Goal: Task Accomplishment & Management: Use online tool/utility

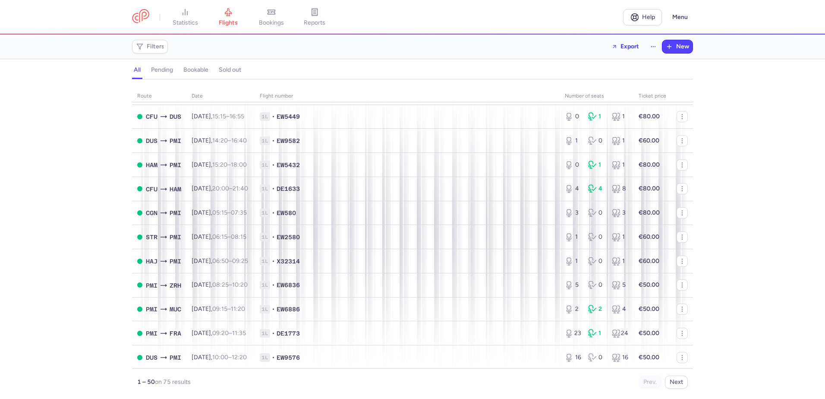
scroll to position [389, 0]
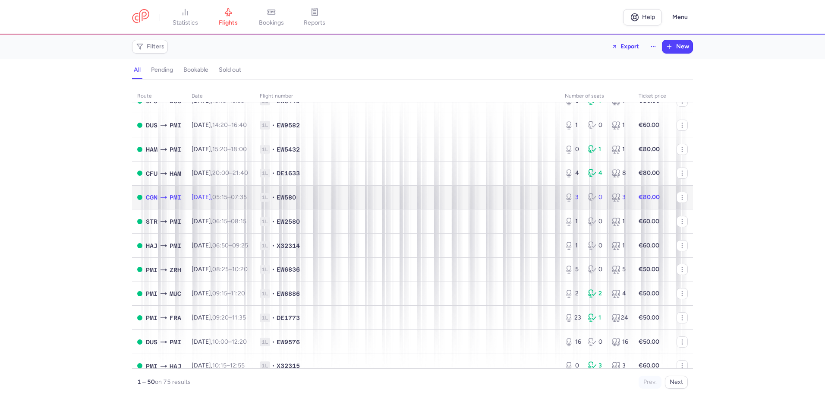
click at [214, 201] on td "[DATE] 05:15 – 07:35 +0" at bounding box center [220, 197] width 68 height 24
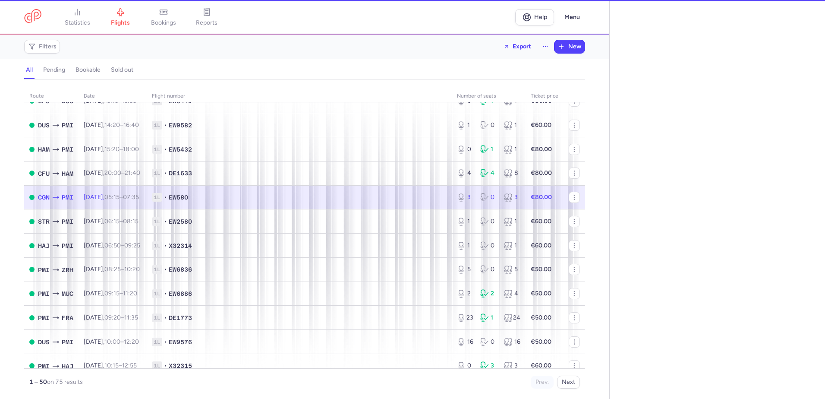
select select "days"
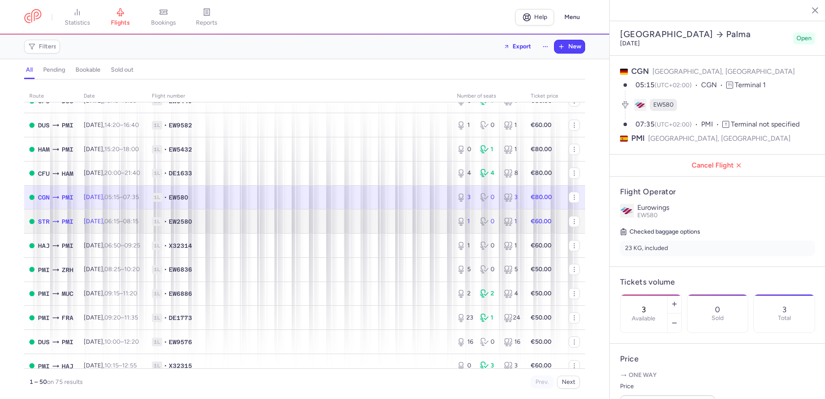
click at [162, 224] on span "1L" at bounding box center [157, 221] width 10 height 9
type input "1"
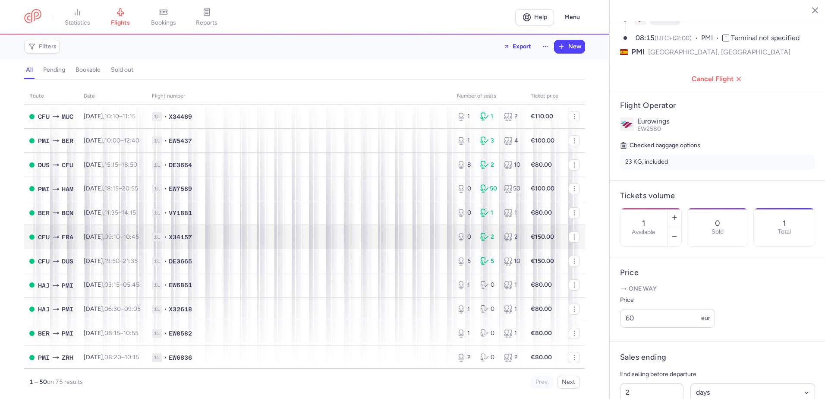
scroll to position [951, 0]
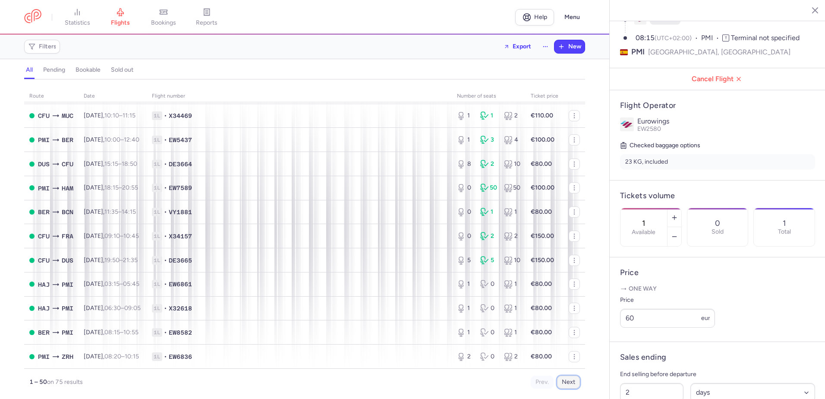
click at [577, 383] on button "Next" at bounding box center [568, 382] width 23 height 13
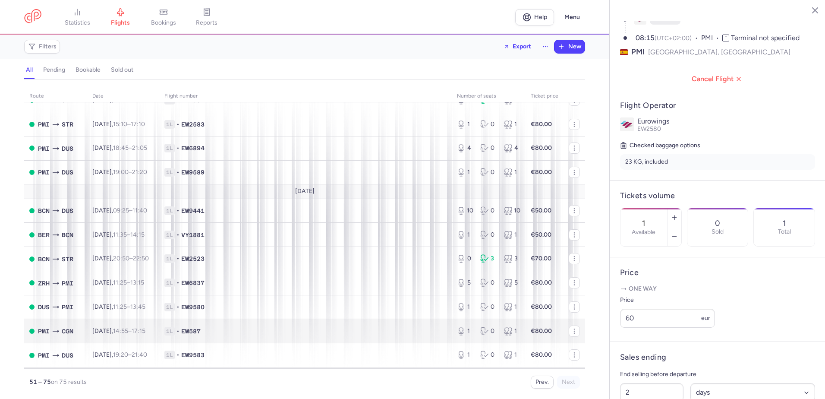
scroll to position [393, 0]
